Goal: Navigation & Orientation: Find specific page/section

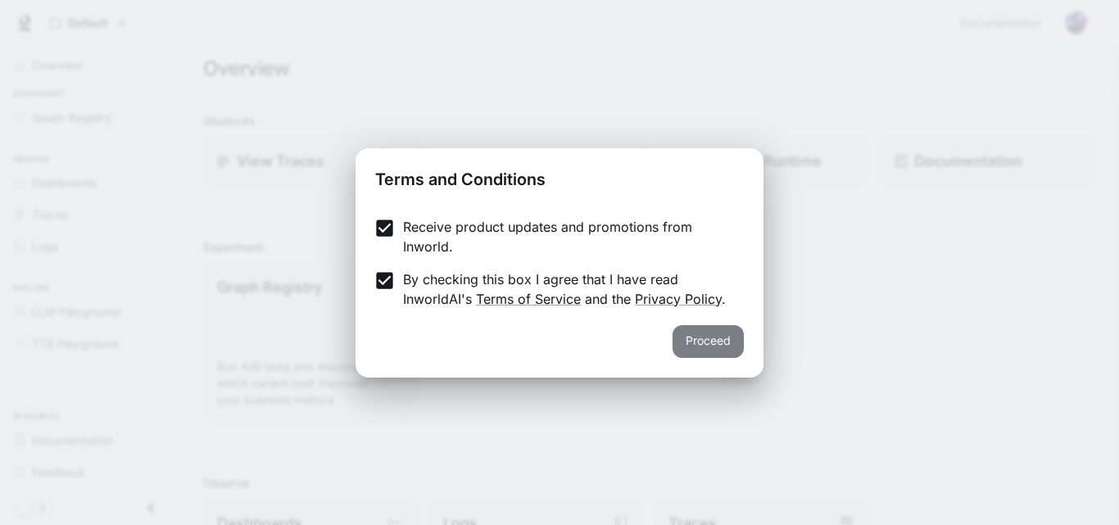
click at [709, 338] on button "Proceed" at bounding box center [707, 341] width 71 height 33
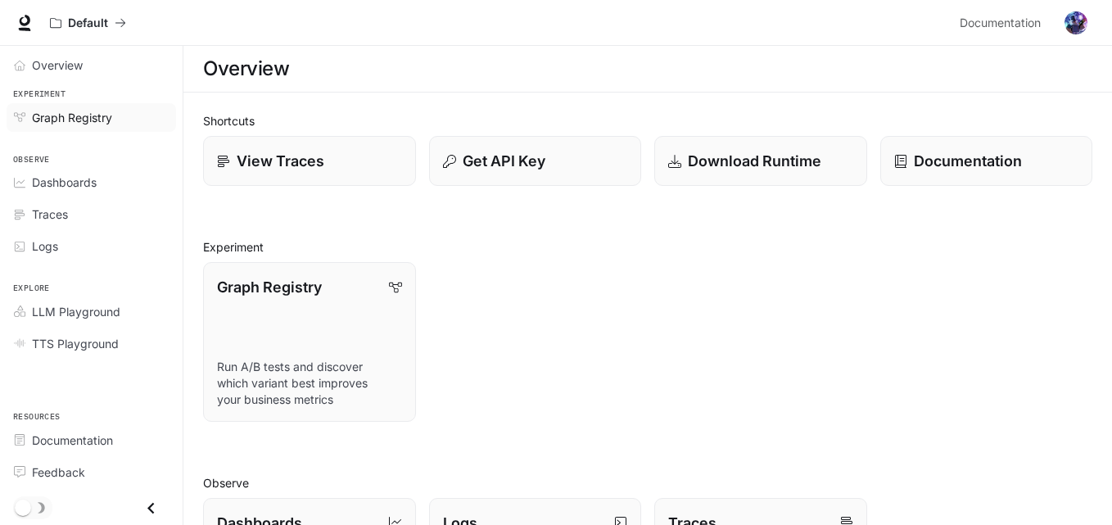
click at [87, 116] on span "Graph Registry" at bounding box center [72, 117] width 80 height 17
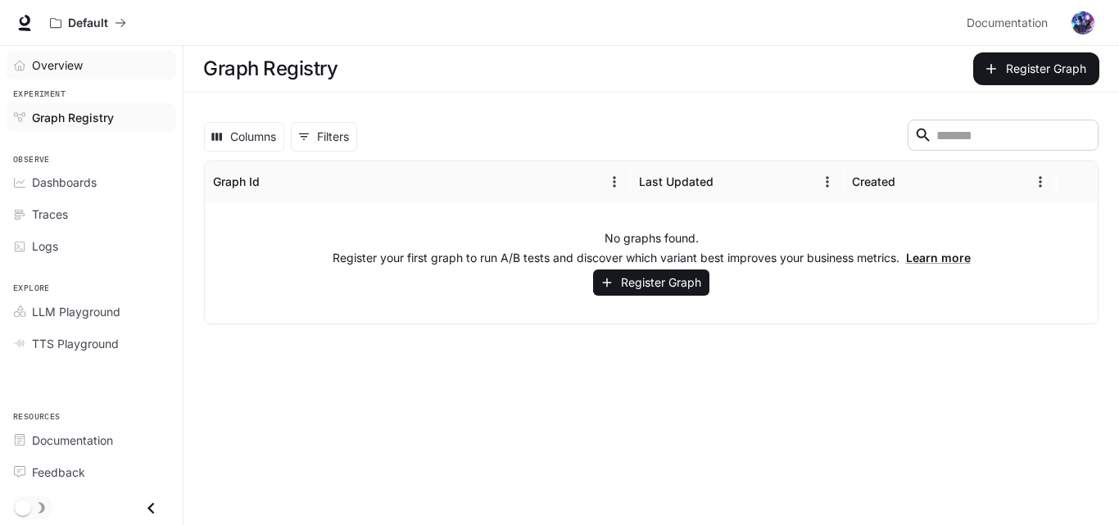
click at [125, 73] on div "Overview" at bounding box center [100, 65] width 137 height 17
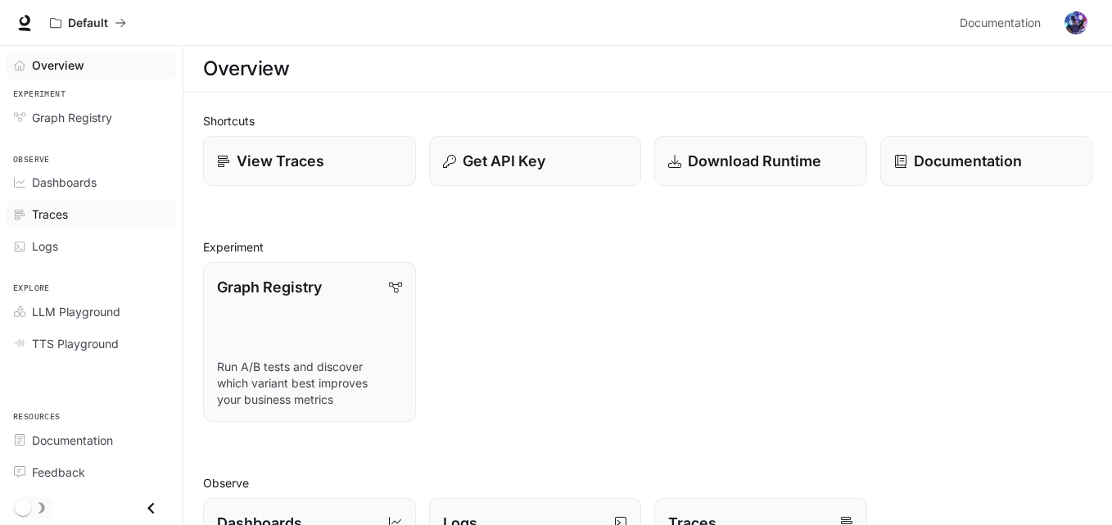
click at [122, 222] on div "Traces" at bounding box center [100, 214] width 137 height 17
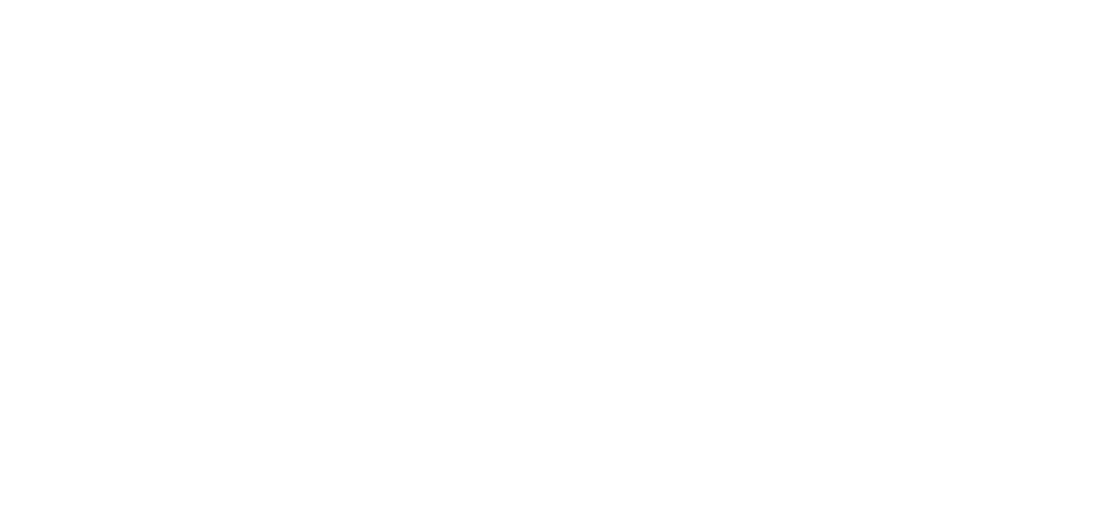
drag, startPoint x: 124, startPoint y: 222, endPoint x: 193, endPoint y: 120, distance: 122.6
click at [193, 0] on html at bounding box center [559, 0] width 1119 height 0
